Goal: Task Accomplishment & Management: Use online tool/utility

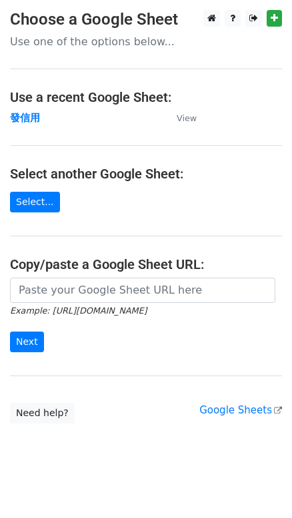
click at [28, 111] on td "發信用" at bounding box center [86, 118] width 153 height 15
click at [28, 113] on strong "發信用" at bounding box center [25, 118] width 30 height 12
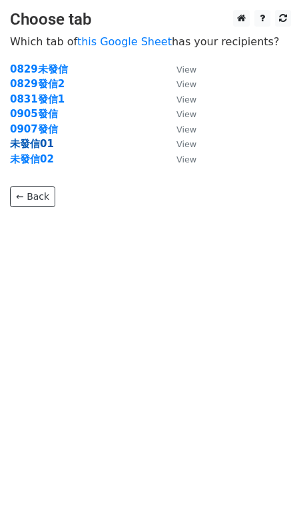
click at [43, 142] on strong "未發信01" at bounding box center [32, 144] width 44 height 12
click at [27, 144] on strong "未發信01" at bounding box center [32, 144] width 44 height 12
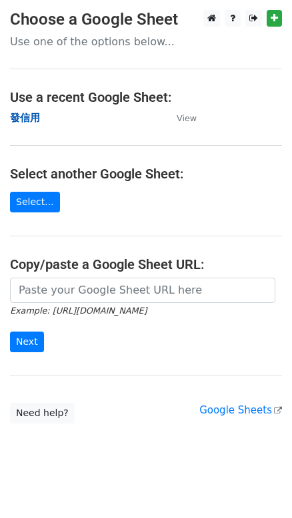
click at [23, 112] on strong "發信用" at bounding box center [25, 118] width 30 height 12
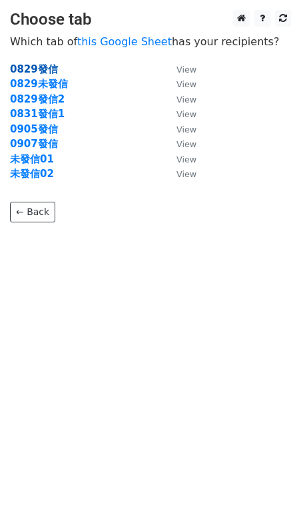
click at [41, 65] on strong "0829發信" at bounding box center [34, 69] width 48 height 12
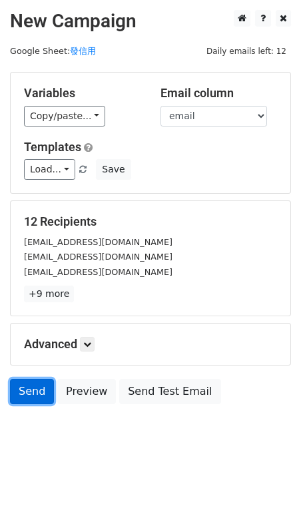
click at [37, 394] on link "Send" at bounding box center [32, 391] width 44 height 25
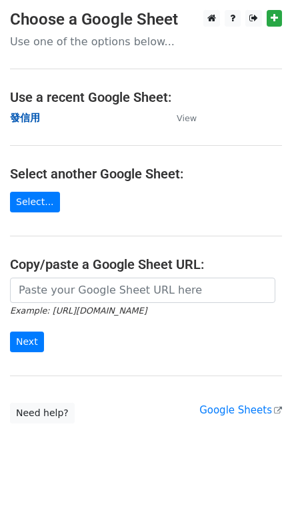
click at [29, 117] on strong "發信用" at bounding box center [25, 118] width 30 height 12
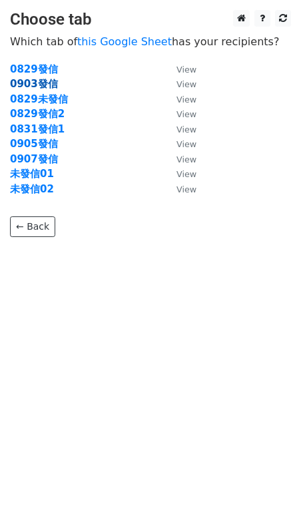
click at [33, 86] on strong "0903發信" at bounding box center [34, 84] width 48 height 12
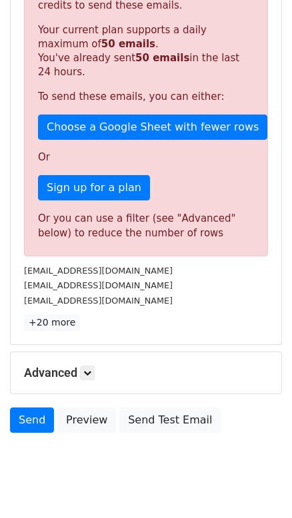
scroll to position [286, 0]
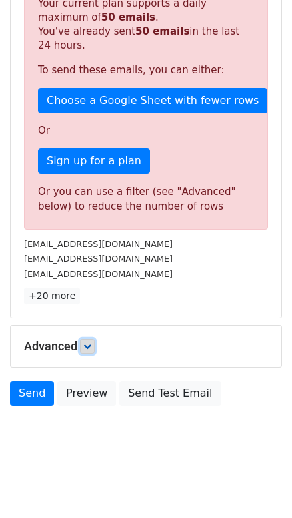
click at [90, 344] on icon at bounding box center [87, 346] width 8 height 8
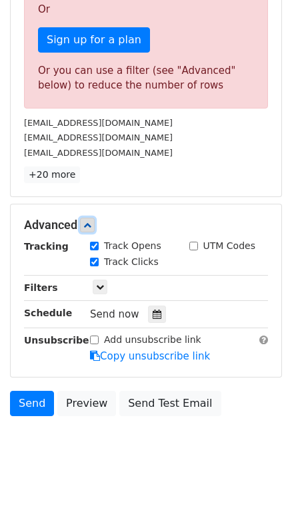
scroll to position [417, 0]
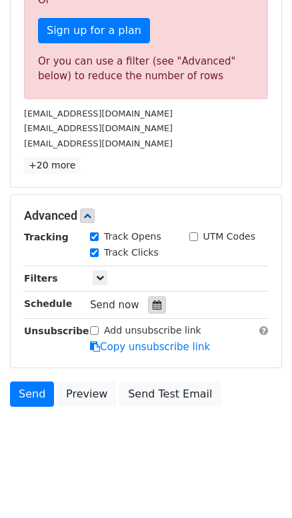
click at [155, 303] on icon at bounding box center [157, 304] width 9 height 9
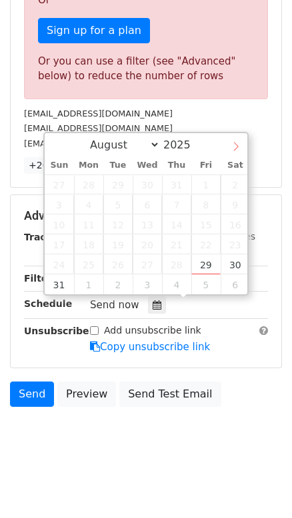
select select "8"
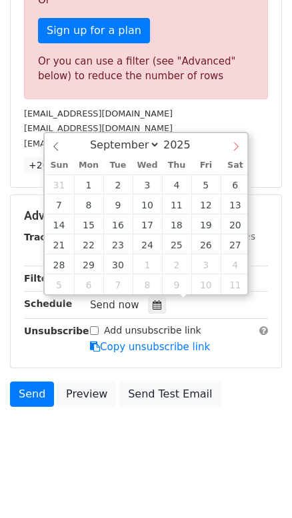
click at [236, 142] on icon at bounding box center [235, 146] width 9 height 9
type input "2025-09-03 12:00"
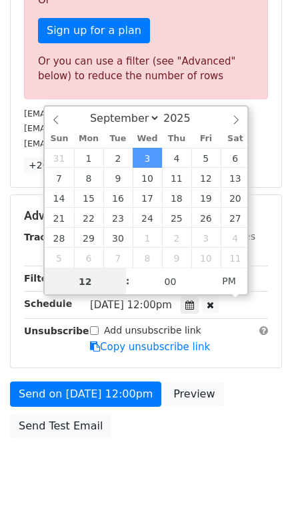
scroll to position [199, 0]
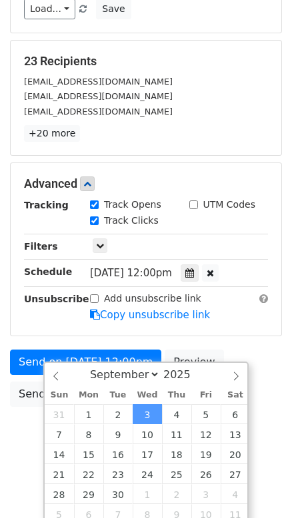
click at [260, 308] on form "Variables Copy/paste... {{name}} {{email}} {{account}} Email column name email …" at bounding box center [146, 162] width 272 height 502
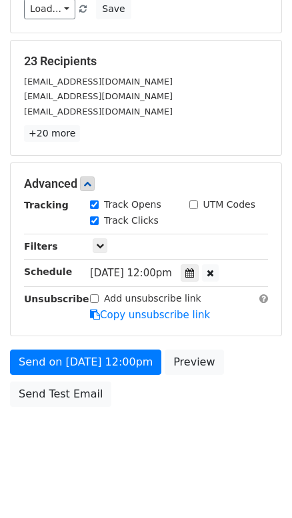
scroll to position [100, 0]
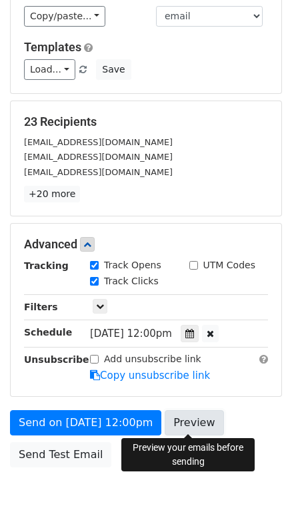
click at [185, 426] on link "Preview" at bounding box center [193, 422] width 59 height 25
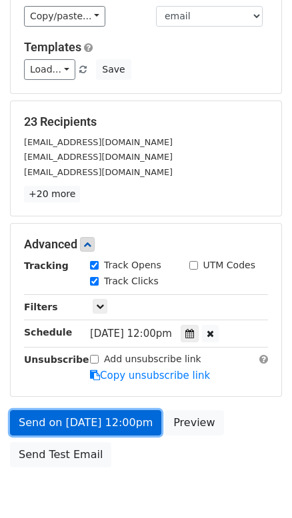
click at [67, 410] on link "Send on Sep 3 at 12:00pm" at bounding box center [85, 422] width 151 height 25
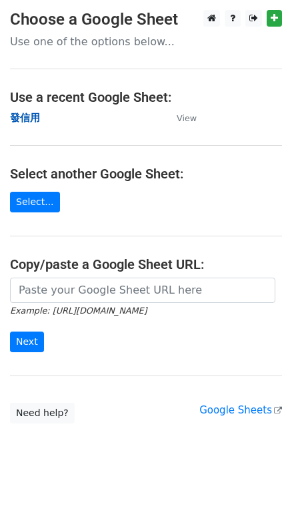
click at [31, 117] on strong "發信用" at bounding box center [25, 118] width 30 height 12
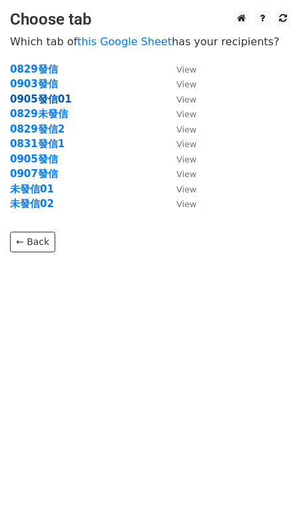
click at [49, 97] on strong "0905發信01" at bounding box center [41, 99] width 62 height 12
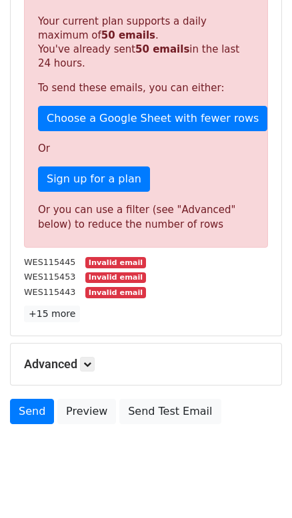
scroll to position [352, 0]
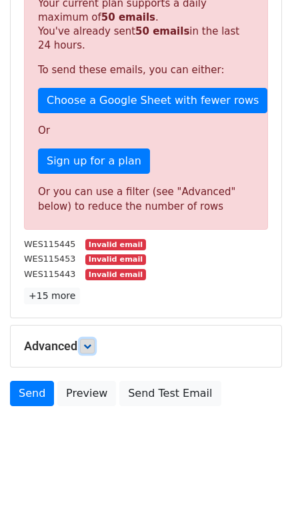
click at [91, 349] on icon at bounding box center [87, 346] width 8 height 8
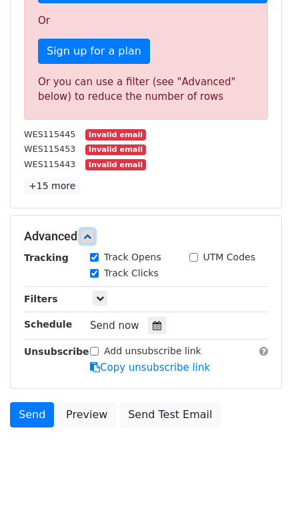
scroll to position [478, 0]
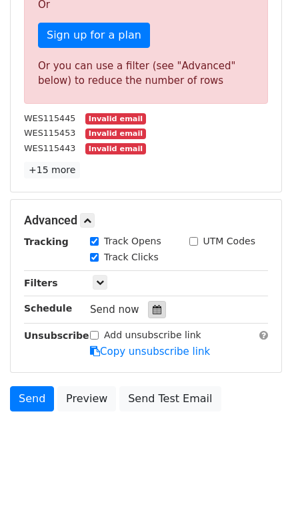
click at [155, 308] on icon at bounding box center [157, 309] width 9 height 9
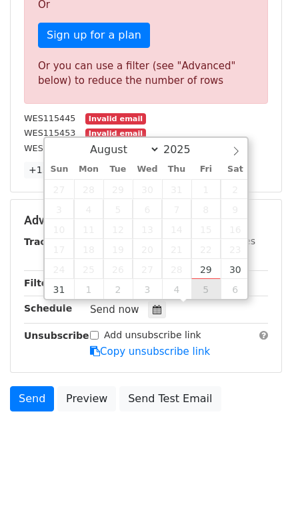
type input "2025-09-05 12:00"
select select "8"
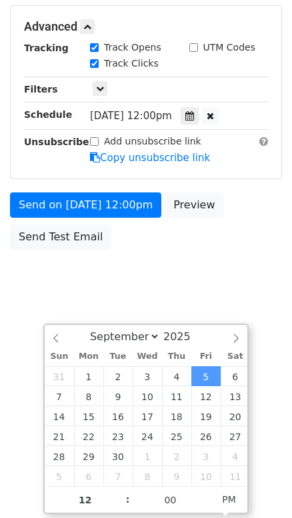
scroll to position [228, 0]
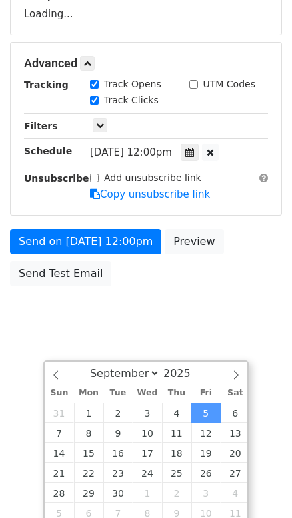
click at [155, 202] on div "Tracking Track Opens UTM Codes Track Clicks Filters Only include spreadsheet ro…" at bounding box center [146, 139] width 244 height 125
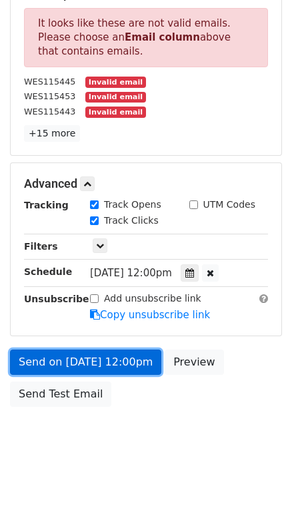
click at [139, 365] on link "Send on [DATE] 12:00pm" at bounding box center [85, 362] width 151 height 25
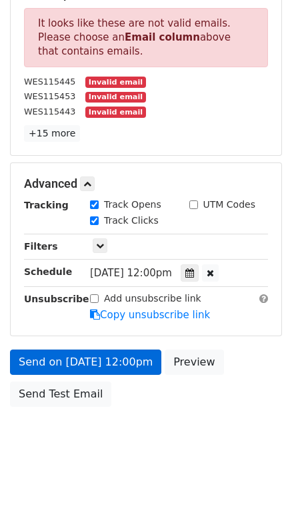
click at [145, 75] on div "WES115445 Invalid email" at bounding box center [146, 81] width 264 height 15
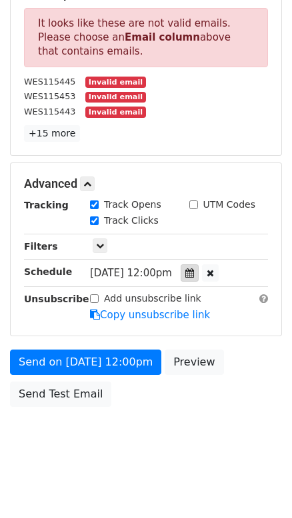
click at [198, 268] on div at bounding box center [189, 272] width 18 height 17
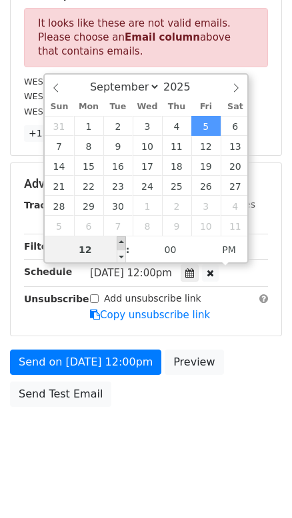
type input "2025-09-05 13:00"
type input "01"
click at [122, 240] on span at bounding box center [121, 242] width 9 height 13
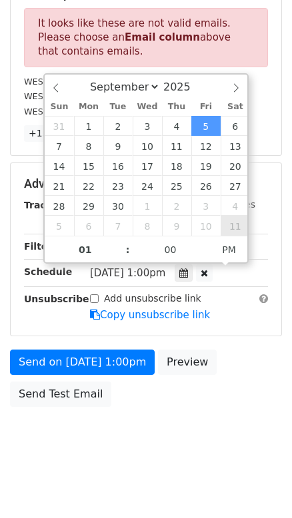
scroll to position [107, 0]
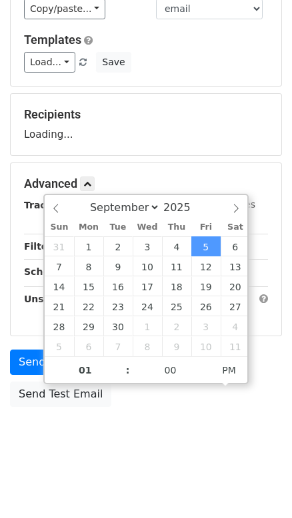
click at [272, 340] on form "Variables Copy/paste... {{name}} {{email}} {{account}} Email column name email …" at bounding box center [146, 189] width 272 height 449
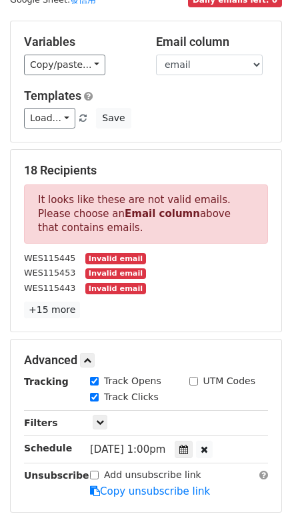
scroll to position [0, 0]
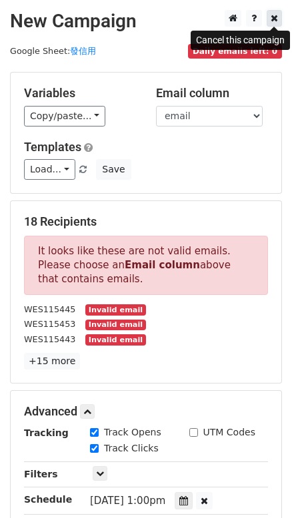
click at [270, 16] on icon at bounding box center [273, 17] width 7 height 9
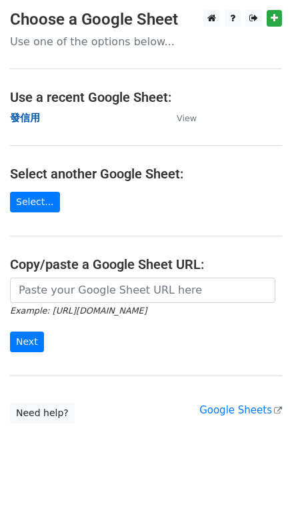
click at [27, 113] on strong "發信用" at bounding box center [25, 118] width 30 height 12
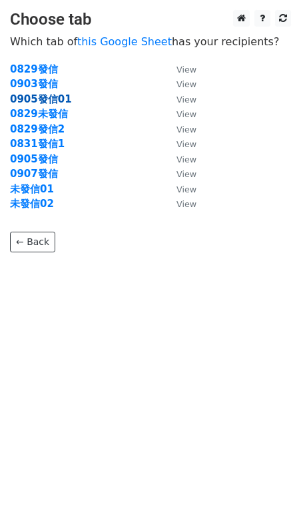
click at [45, 100] on strong "0905發信01" at bounding box center [41, 99] width 62 height 12
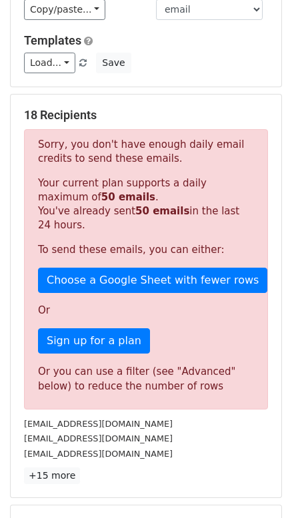
scroll to position [286, 0]
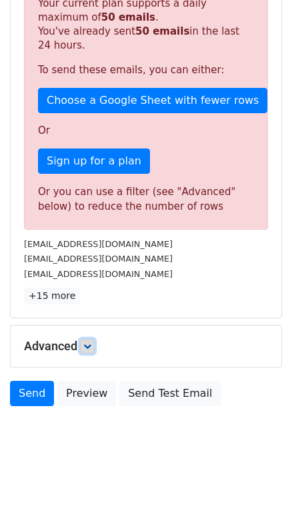
click at [90, 347] on icon at bounding box center [87, 346] width 8 height 8
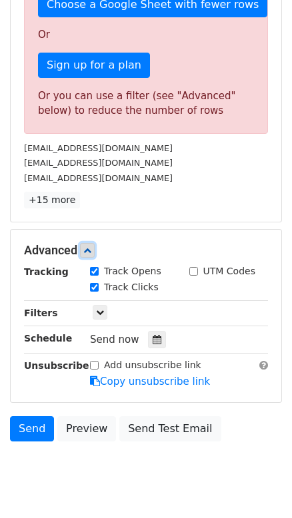
scroll to position [390, 0]
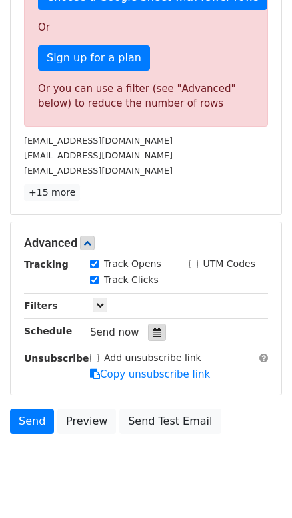
click at [157, 329] on div at bounding box center [157, 332] width 18 height 17
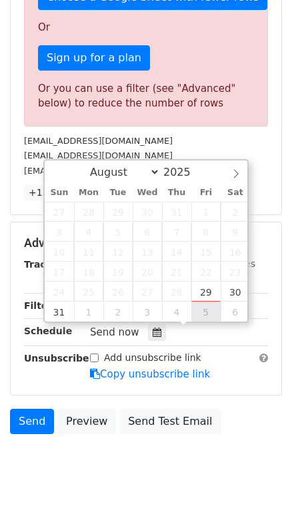
type input "[DATE] 12:00"
select select "8"
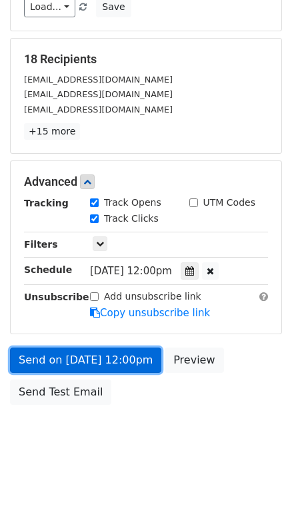
scroll to position [160, 0]
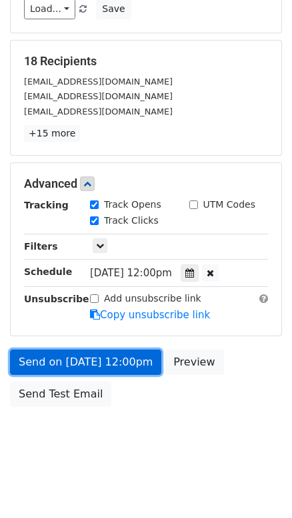
click at [35, 318] on form "Variables Copy/paste... {{name}} {{email}} {{account}} Email column name email …" at bounding box center [146, 162] width 272 height 502
click at [85, 350] on link "Send on [DATE] 12:00pm" at bounding box center [85, 362] width 151 height 25
